Goal: Transaction & Acquisition: Purchase product/service

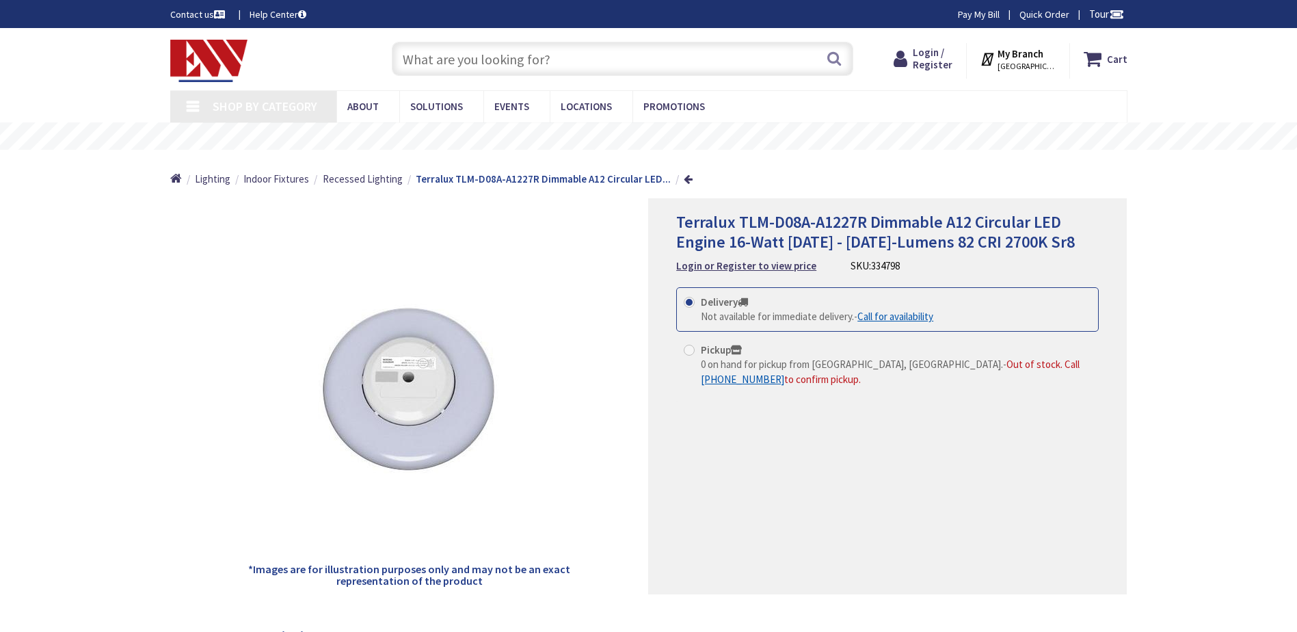
type input "[STREET_ADDRESS]"
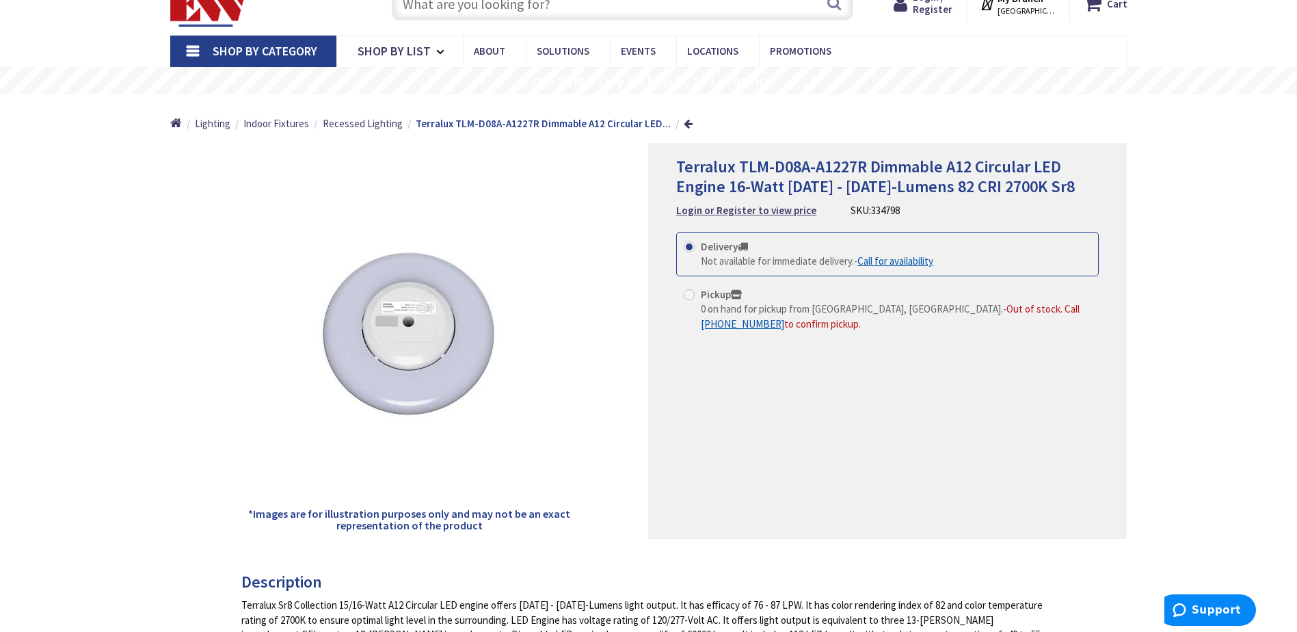
scroll to position [68, 0]
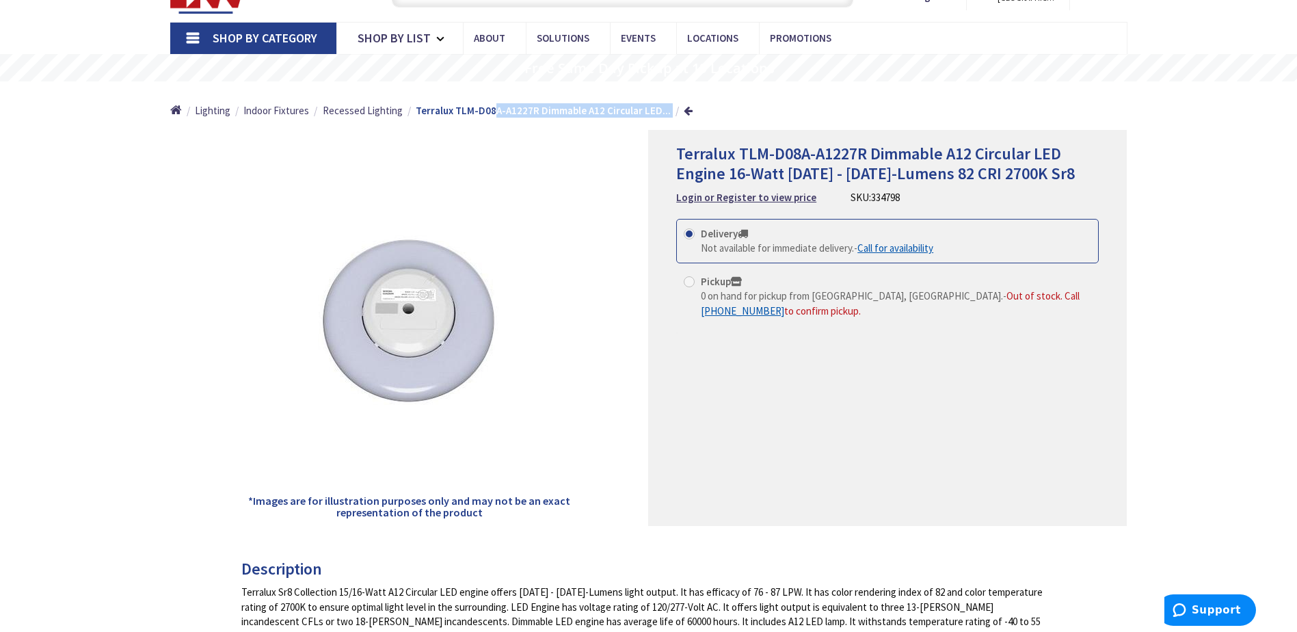
drag, startPoint x: 488, startPoint y: 114, endPoint x: 632, endPoint y: 131, distance: 145.2
click at [614, 128] on ul "Home Lighting Indoor Fixtures Recessed Lighting Terralux TLM-D08A-A1227R Dimmab…" at bounding box center [431, 105] width 523 height 49
click at [836, 318] on div "0 on hand for pickup from [GEOGRAPHIC_DATA], [GEOGRAPHIC_DATA]. - Out of stock.…" at bounding box center [896, 303] width 391 height 29
click at [696, 286] on input "Pickup 0 on hand for pickup from [GEOGRAPHIC_DATA], [GEOGRAPHIC_DATA]. - Out of…" at bounding box center [691, 281] width 9 height 9
radio input "true"
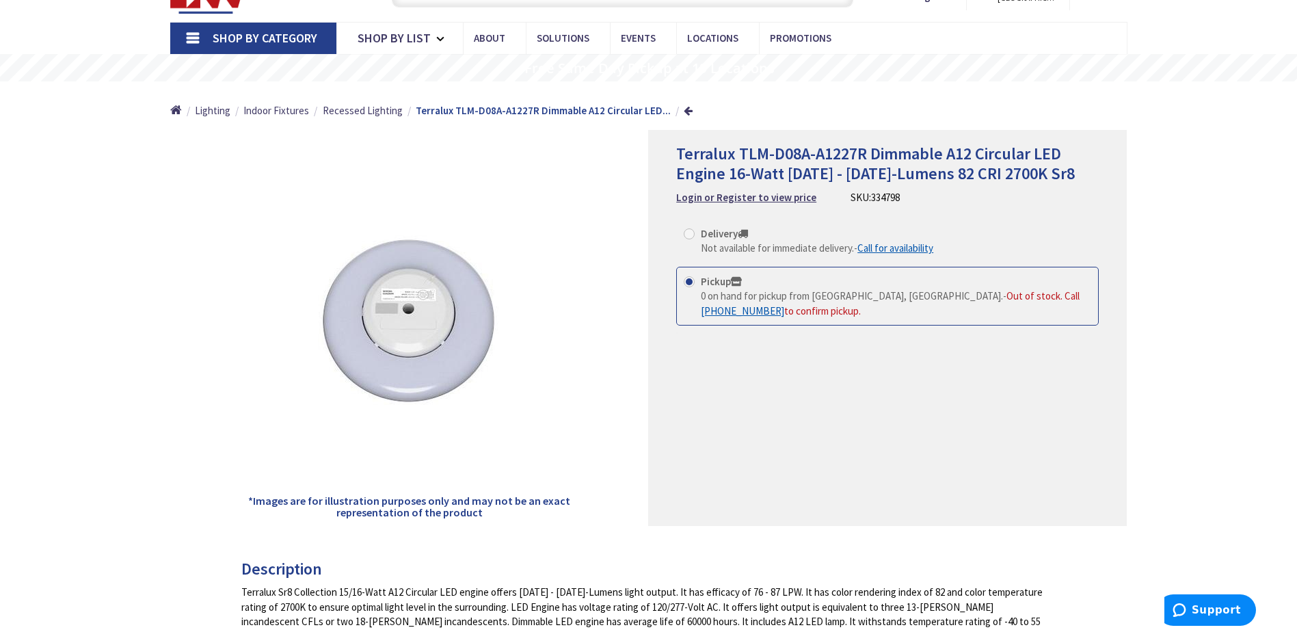
click at [754, 178] on span "Terralux TLM-D08A-A1227R Dimmable A12 Circular LED Engine 16-Watt [DATE] - [DAT…" at bounding box center [875, 163] width 399 height 41
click at [774, 155] on span "Terralux TLM-D08A-A1227R Dimmable A12 Circular LED Engine 16-Watt [DATE] - [DAT…" at bounding box center [875, 163] width 399 height 41
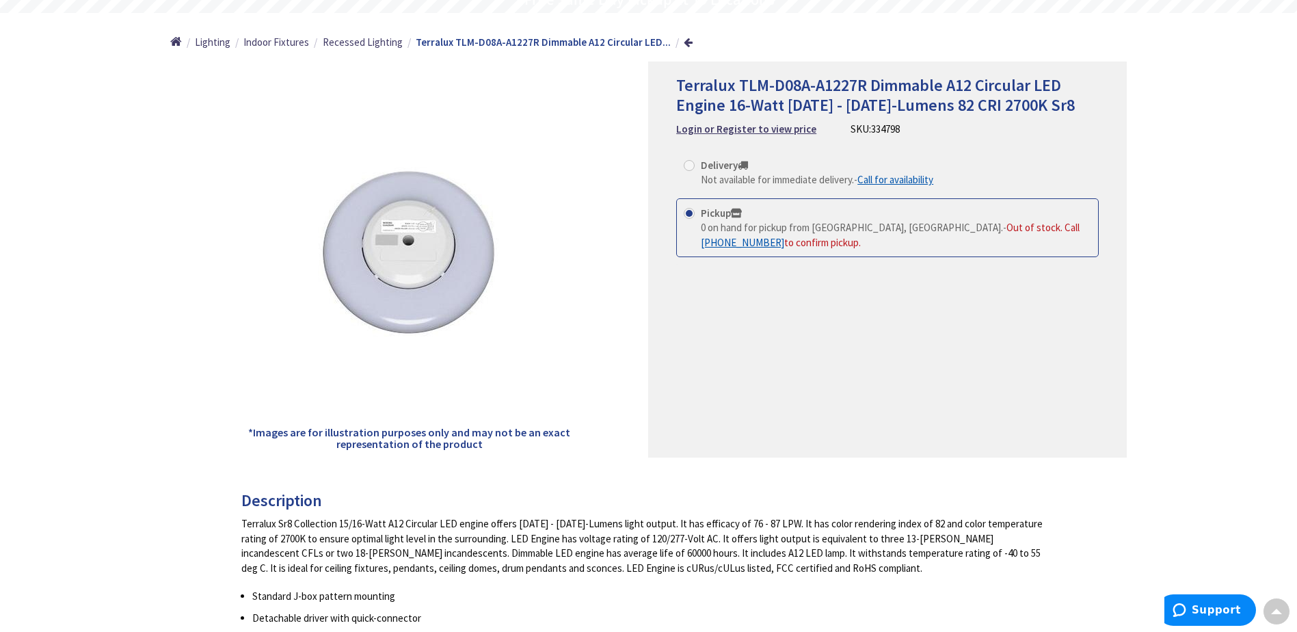
scroll to position [0, 0]
